Goal: Task Accomplishment & Management: Manage account settings

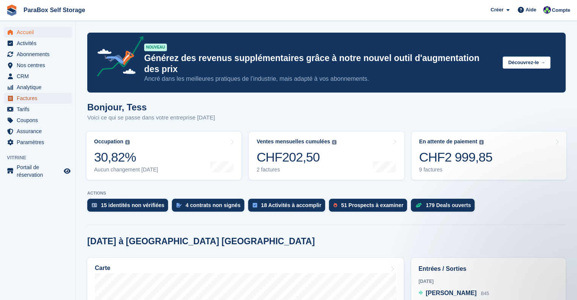
click at [36, 97] on span "Factures" at bounding box center [40, 98] width 46 height 11
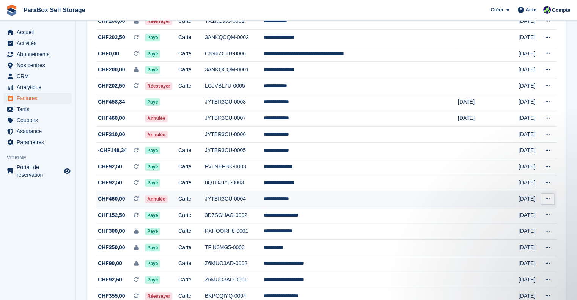
scroll to position [152, 0]
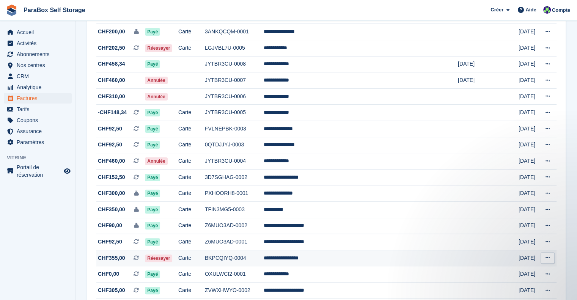
click at [264, 254] on td "BKPCQIYQ-0004" at bounding box center [234, 258] width 59 height 16
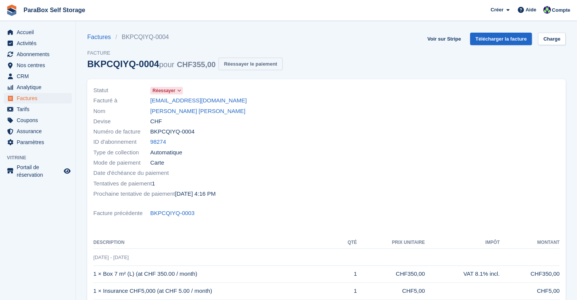
click at [238, 63] on button "Réessayer le paiement" at bounding box center [250, 64] width 64 height 13
